Goal: Find specific page/section: Find specific page/section

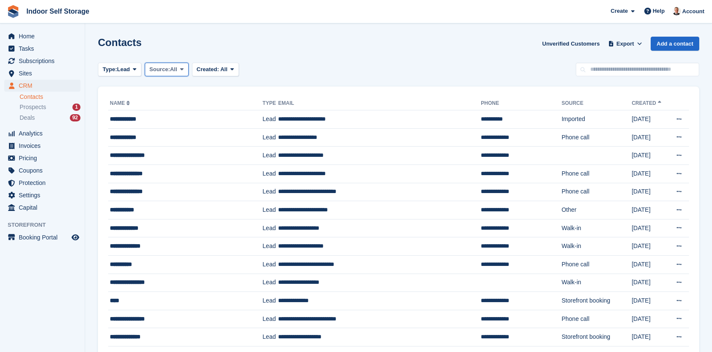
click at [183, 71] on icon at bounding box center [181, 69] width 3 height 6
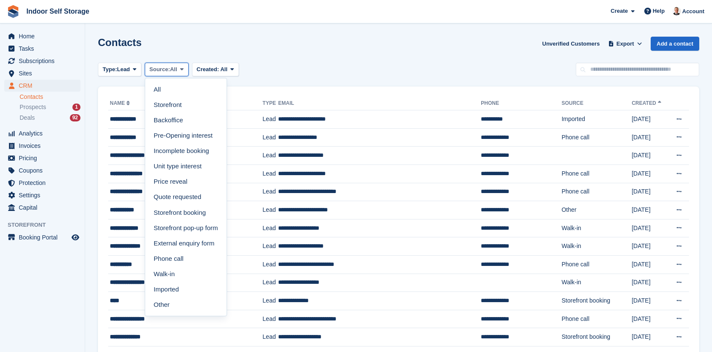
click at [183, 71] on icon at bounding box center [181, 69] width 3 height 6
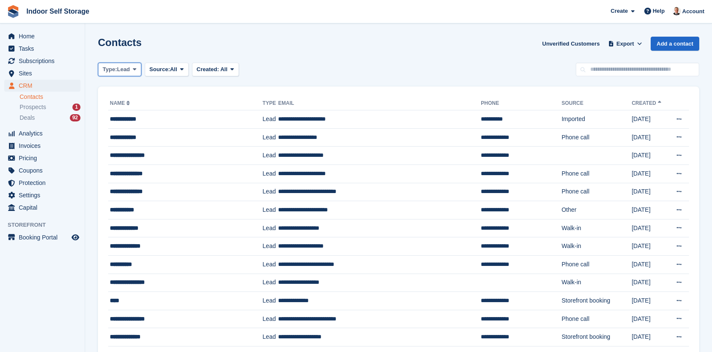
click at [134, 69] on icon at bounding box center [134, 69] width 3 height 6
click at [119, 87] on link "All" at bounding box center [139, 89] width 74 height 15
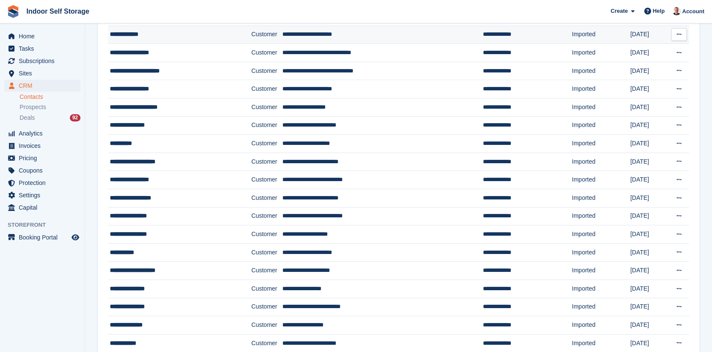
scroll to position [378, 0]
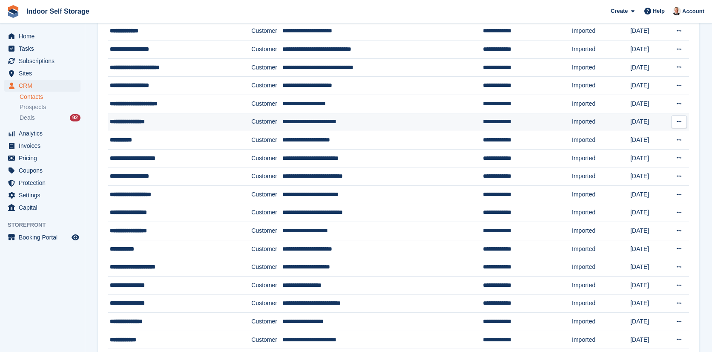
click at [198, 123] on div "**********" at bounding box center [169, 121] width 118 height 9
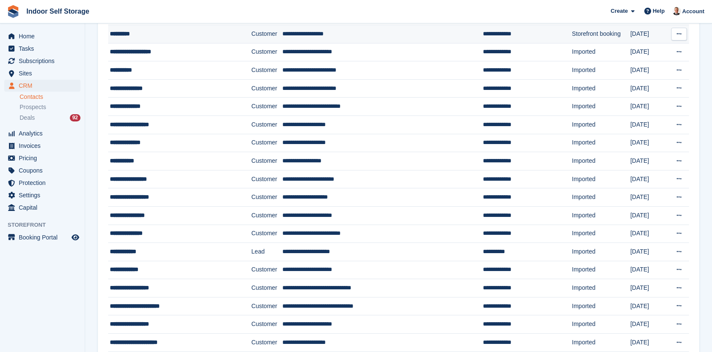
scroll to position [236, 0]
